Goal: Use online tool/utility

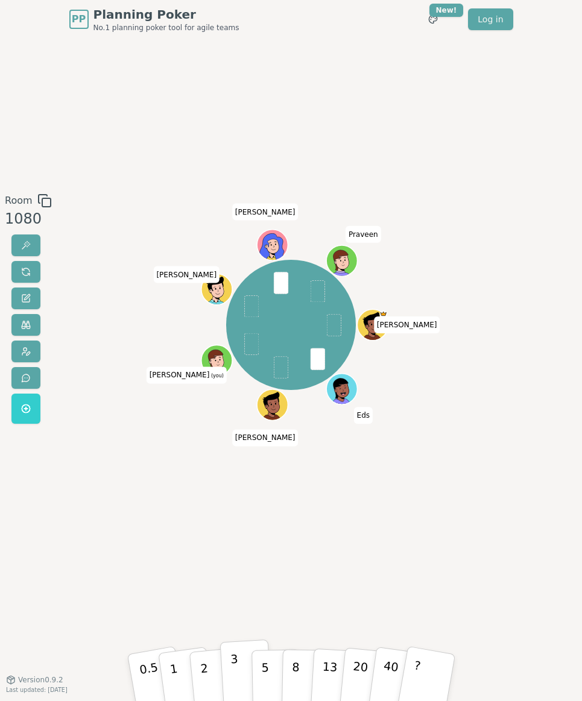
click at [231, 682] on button "3" at bounding box center [245, 677] width 52 height 75
click at [202, 668] on p "2" at bounding box center [204, 678] width 13 height 54
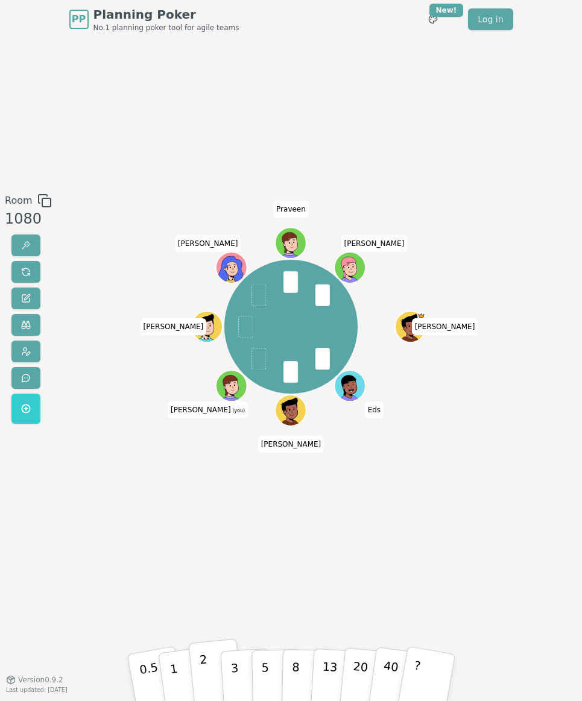
click at [203, 667] on p "2" at bounding box center [204, 678] width 13 height 54
click at [203, 676] on p "2" at bounding box center [204, 678] width 13 height 54
click at [196, 669] on button "2" at bounding box center [215, 676] width 55 height 77
click at [233, 671] on p "3" at bounding box center [235, 678] width 10 height 54
click at [203, 670] on p "2" at bounding box center [204, 678] width 13 height 54
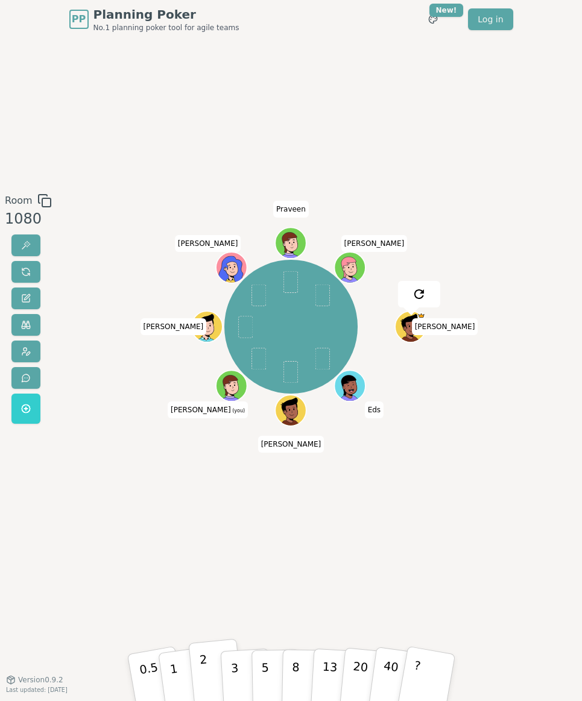
click at [200, 662] on p "2" at bounding box center [204, 678] width 13 height 54
click at [231, 679] on p "3" at bounding box center [235, 678] width 10 height 54
click at [242, 679] on button "3" at bounding box center [245, 677] width 52 height 75
click at [209, 669] on button "2" at bounding box center [215, 676] width 55 height 77
click at [236, 682] on p "3" at bounding box center [235, 678] width 10 height 54
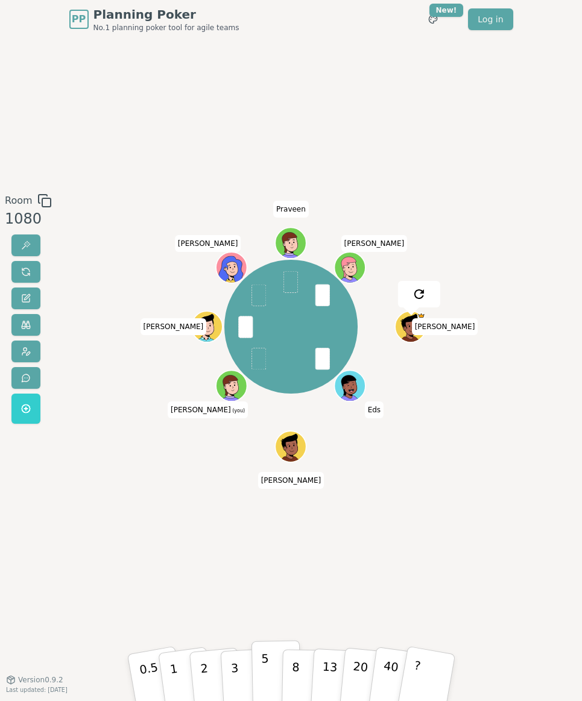
click at [259, 666] on button "5" at bounding box center [275, 677] width 49 height 74
click at [231, 676] on p "3" at bounding box center [235, 678] width 10 height 54
click at [207, 682] on p "2" at bounding box center [204, 678] width 13 height 54
click at [224, 672] on button "3" at bounding box center [245, 677] width 52 height 75
click at [236, 674] on p "3" at bounding box center [235, 678] width 10 height 54
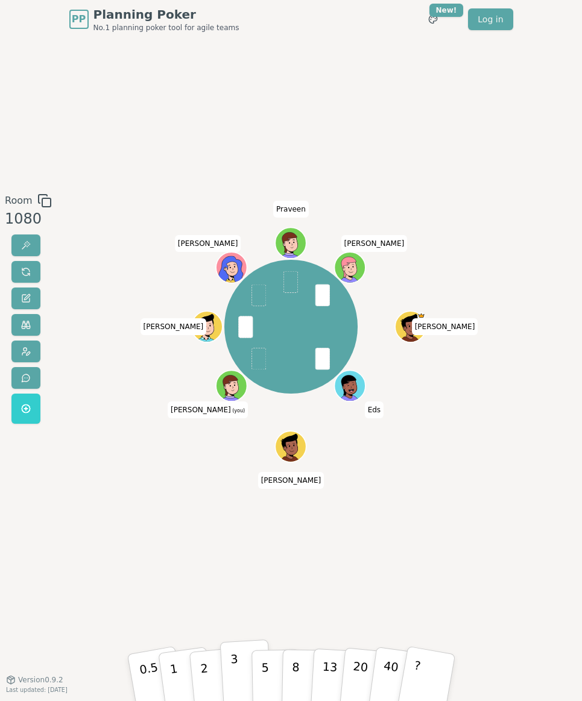
click at [237, 682] on p "3" at bounding box center [235, 678] width 10 height 54
